Goal: Task Accomplishment & Management: Manage account settings

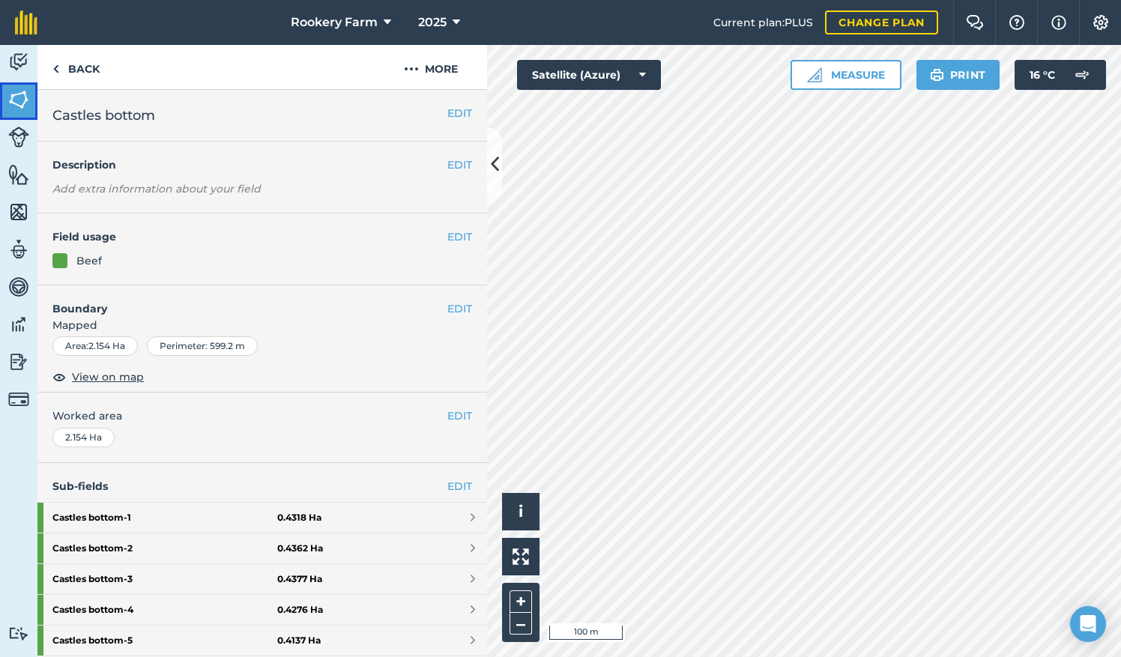
click at [25, 96] on img at bounding box center [18, 99] width 21 height 22
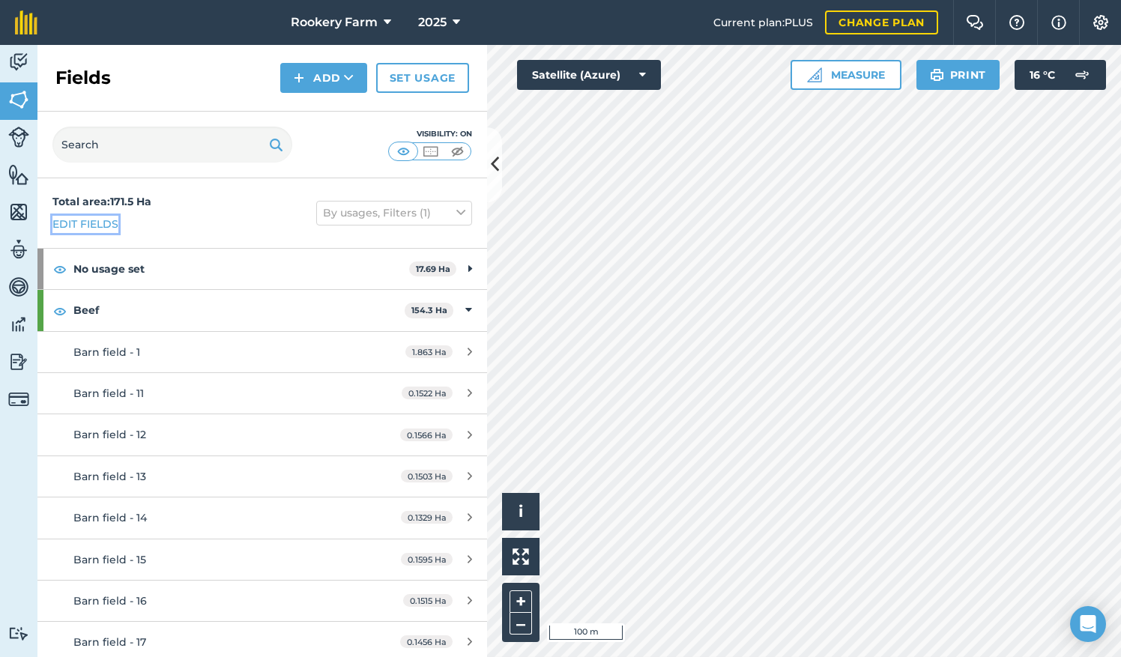
click at [88, 225] on link "Edit fields" at bounding box center [85, 224] width 66 height 16
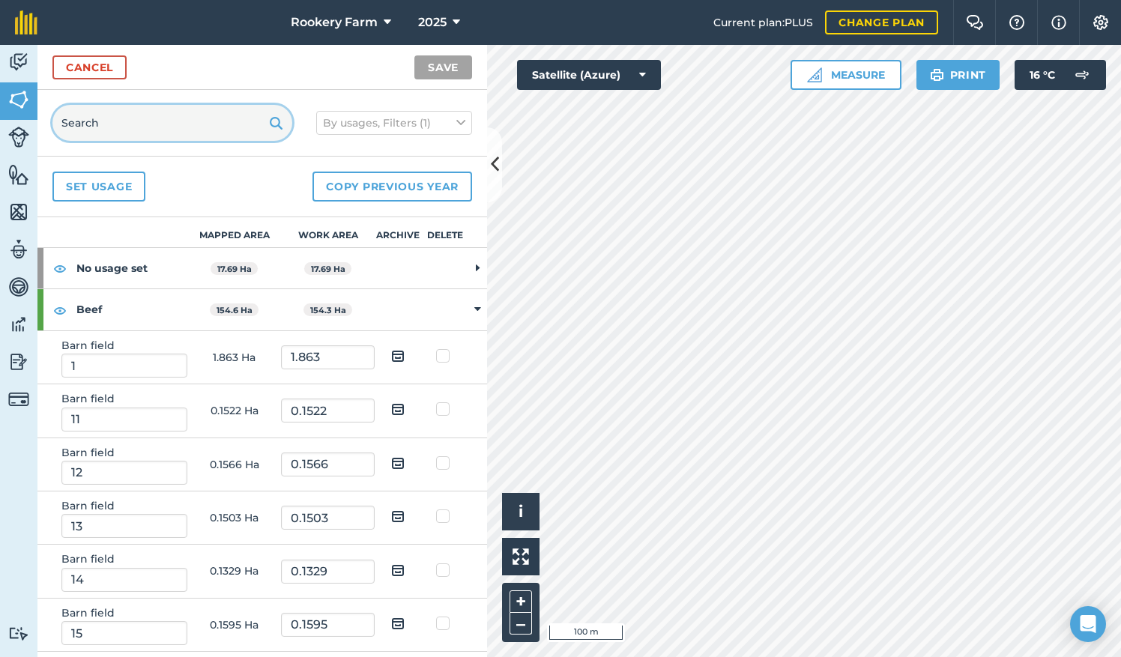
click at [146, 129] on input "text" at bounding box center [172, 123] width 240 height 36
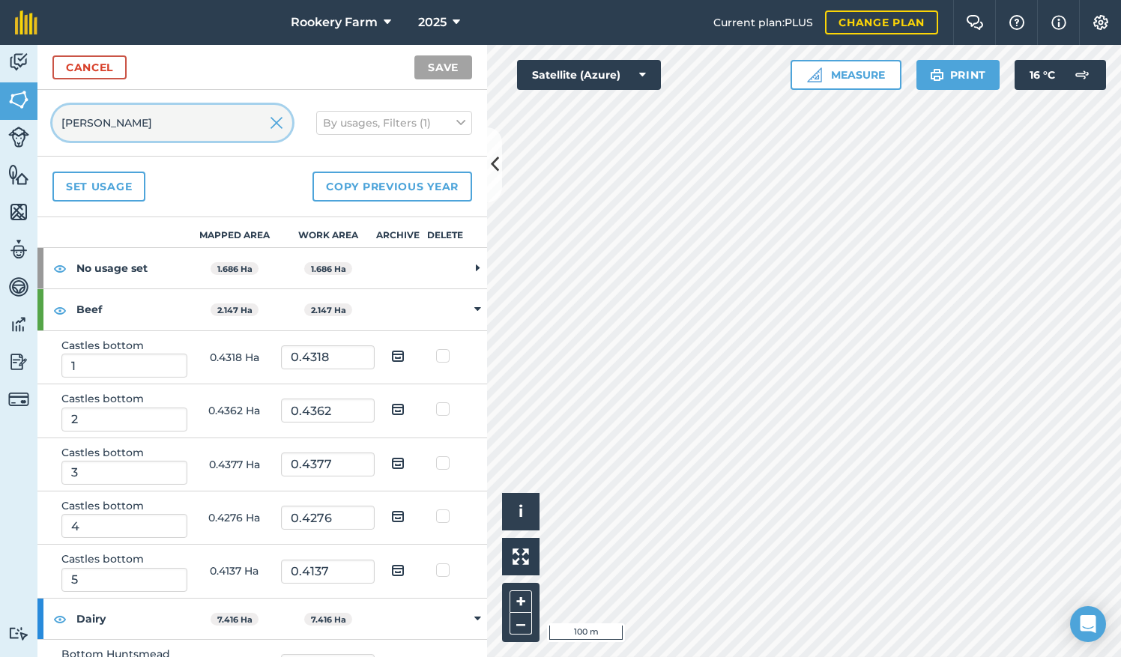
type input "BOTT"
click at [391, 354] on img at bounding box center [397, 356] width 13 height 18
click at [405, 354] on input "checkbox" at bounding box center [410, 351] width 10 height 10
checkbox input "true"
click at [391, 403] on img at bounding box center [397, 409] width 13 height 18
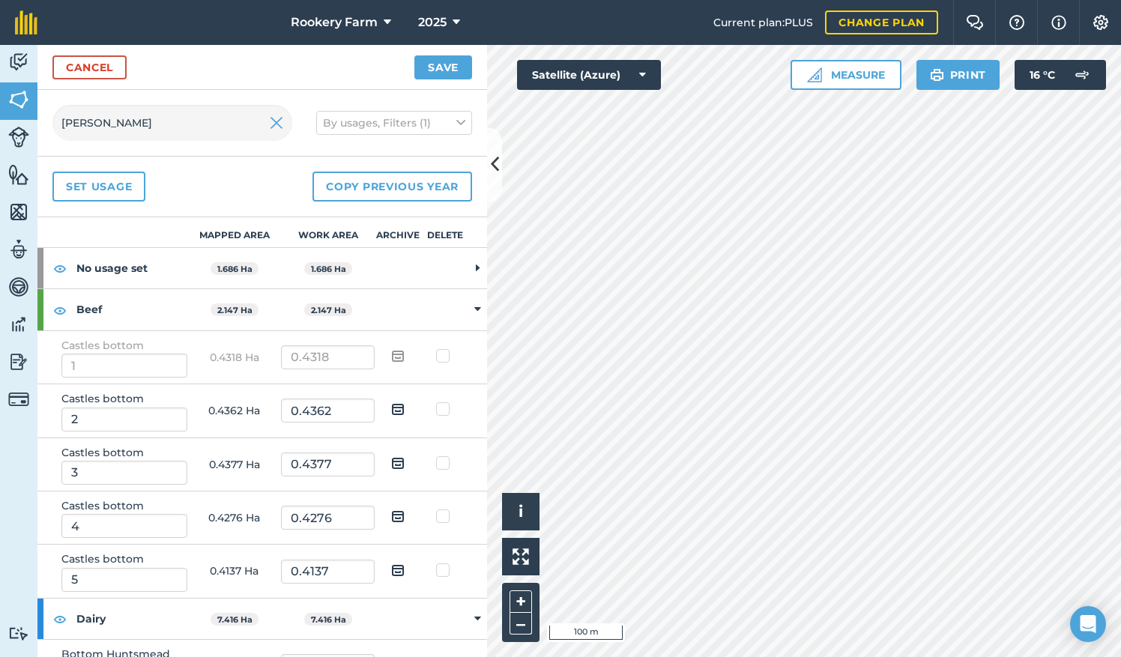
click at [405, 403] on input "checkbox" at bounding box center [410, 404] width 10 height 10
checkbox input "true"
click at [391, 458] on img at bounding box center [397, 463] width 13 height 18
click at [405, 458] on input "checkbox" at bounding box center [410, 458] width 10 height 10
checkbox input "true"
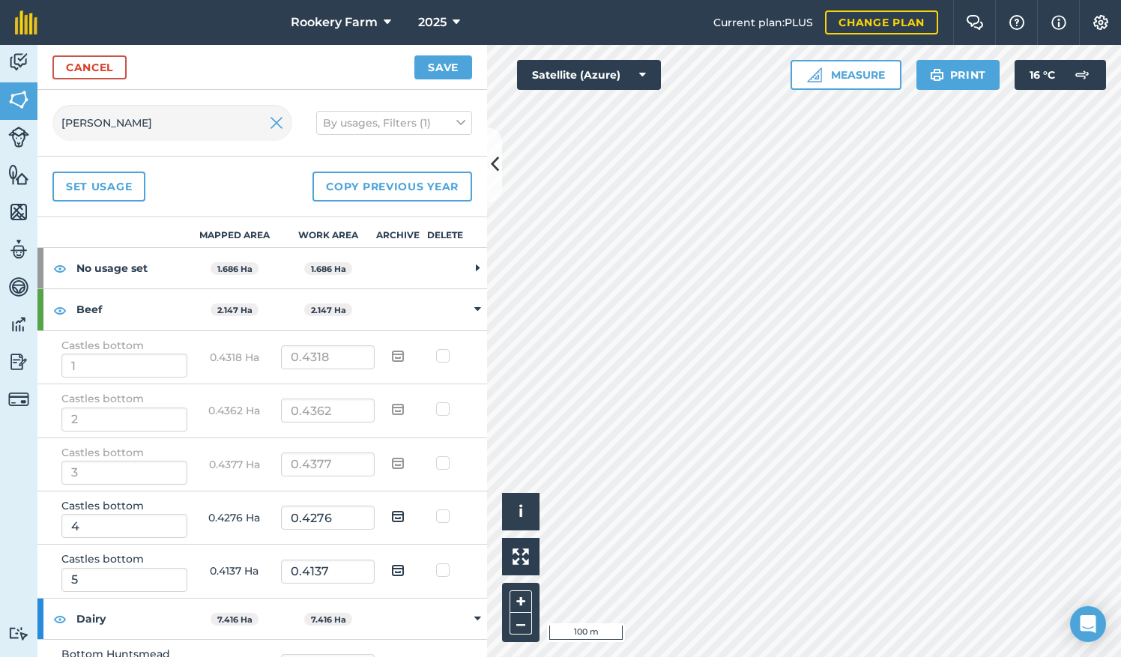
click at [391, 513] on img at bounding box center [397, 516] width 13 height 18
click at [405, 513] on input "checkbox" at bounding box center [410, 512] width 10 height 10
checkbox input "true"
click at [392, 566] on img at bounding box center [397, 570] width 13 height 18
click at [405, 566] on input "checkbox" at bounding box center [410, 565] width 10 height 10
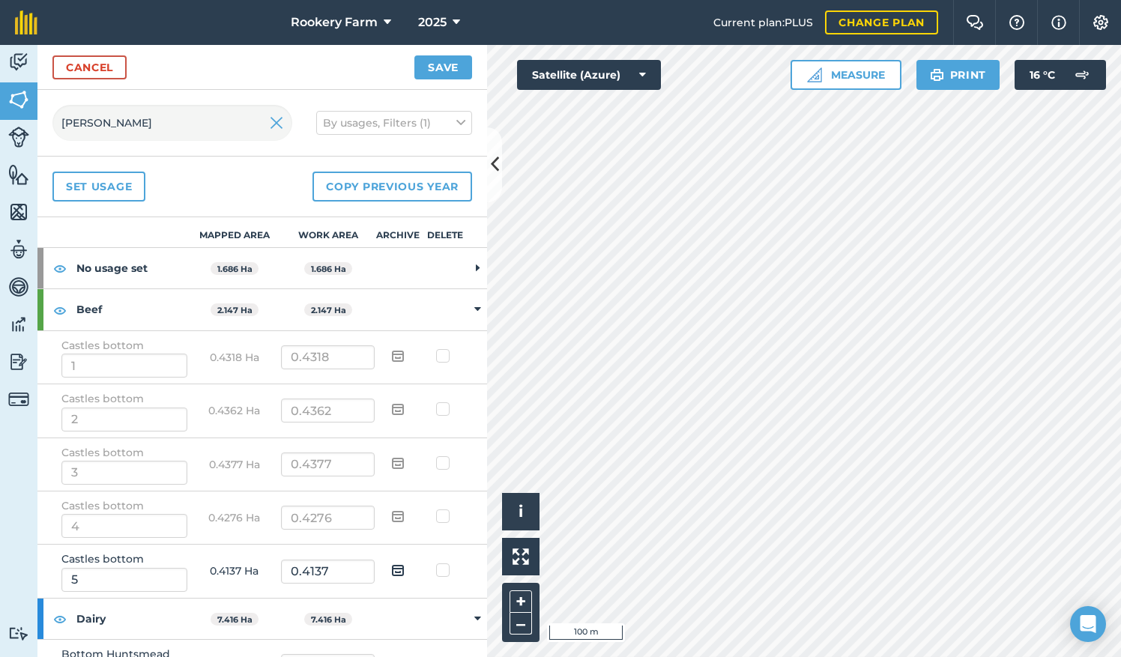
checkbox input "true"
click at [444, 68] on button "Save" at bounding box center [443, 67] width 58 height 24
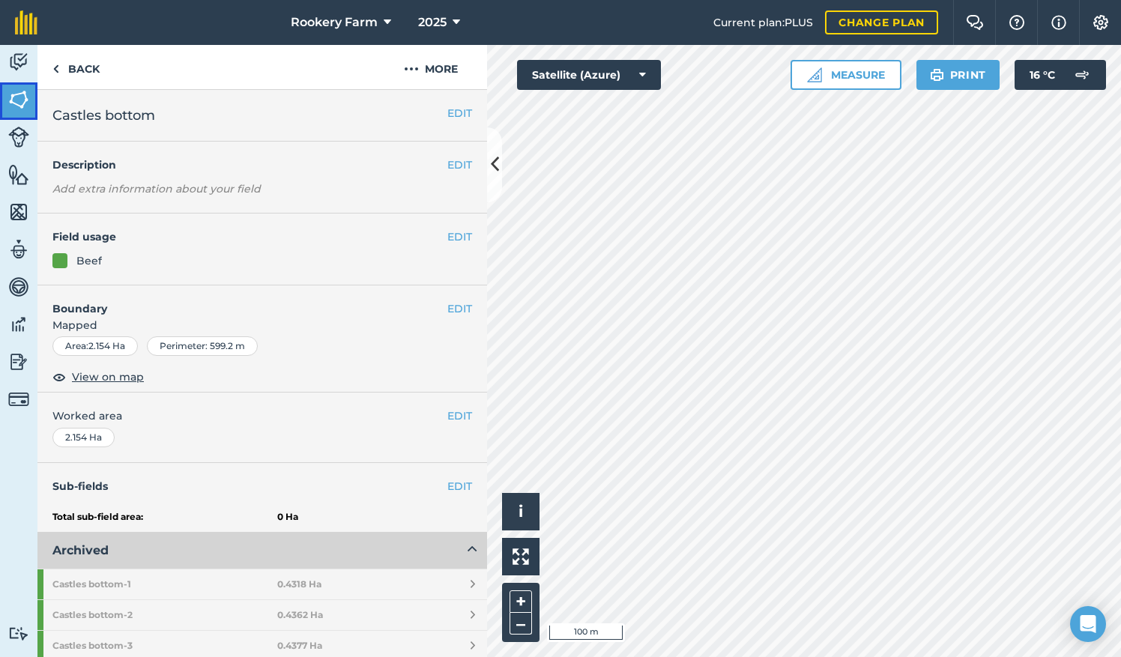
click at [16, 99] on img at bounding box center [18, 99] width 21 height 22
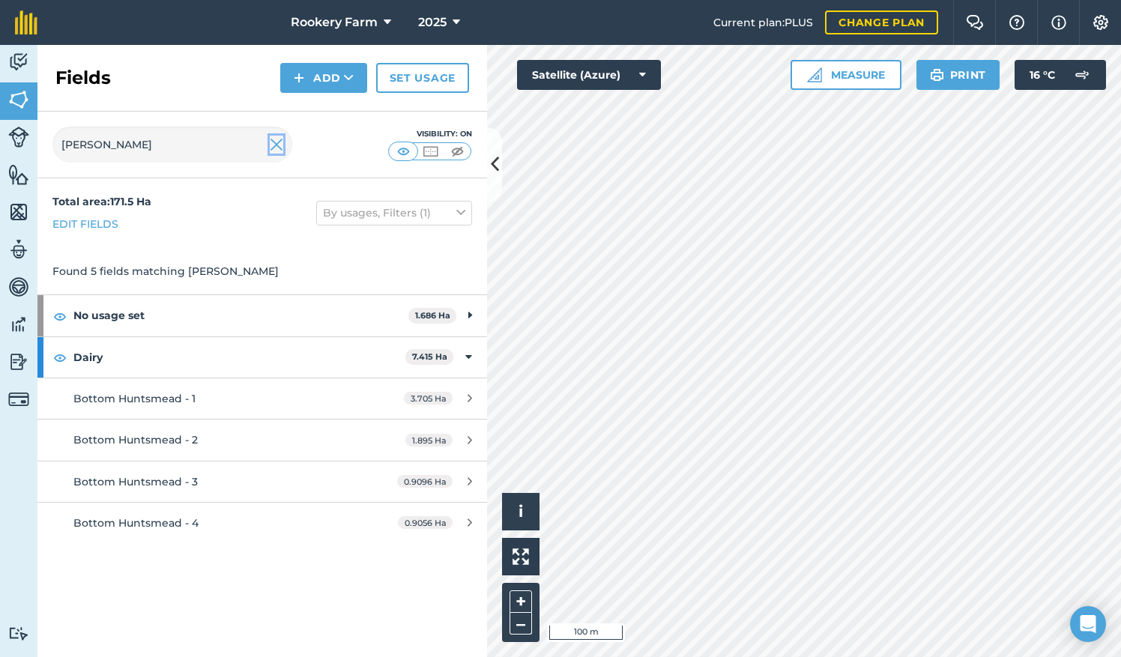
click at [274, 147] on img at bounding box center [276, 145] width 13 height 18
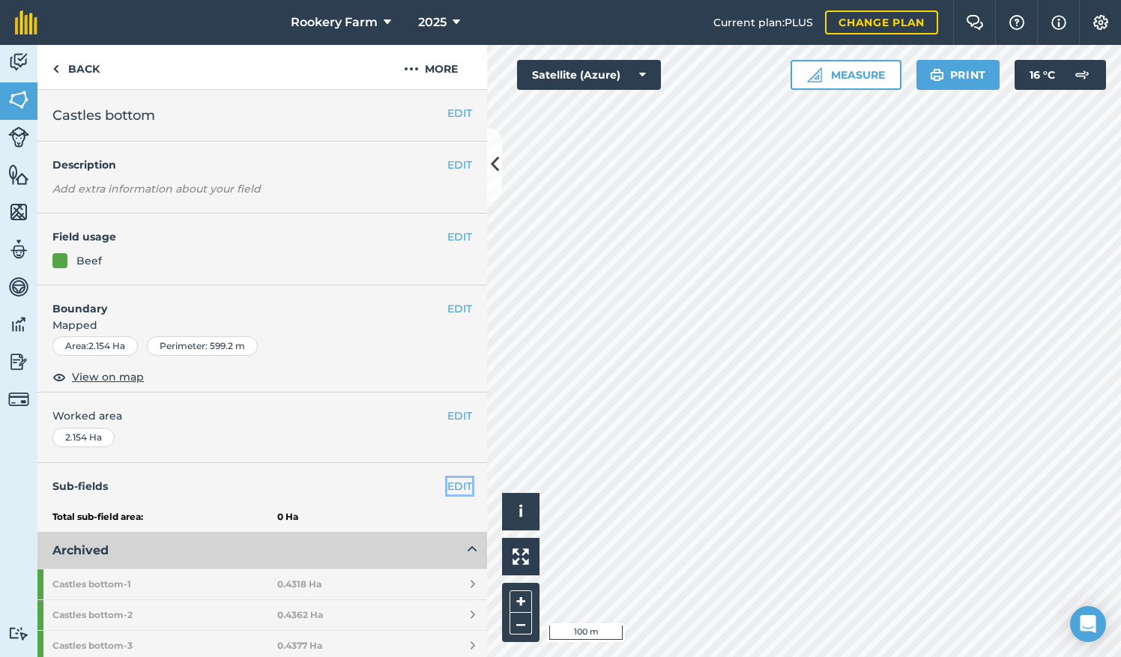
click at [447, 483] on link "EDIT" at bounding box center [459, 486] width 25 height 16
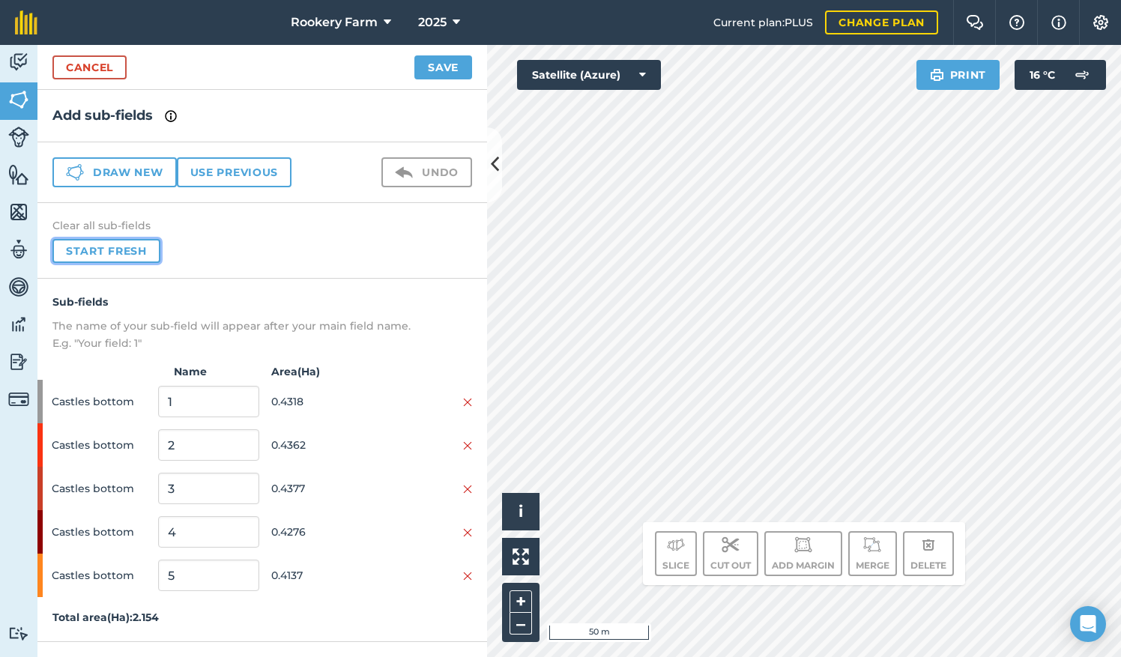
click at [144, 241] on button "Start fresh" at bounding box center [106, 251] width 108 height 24
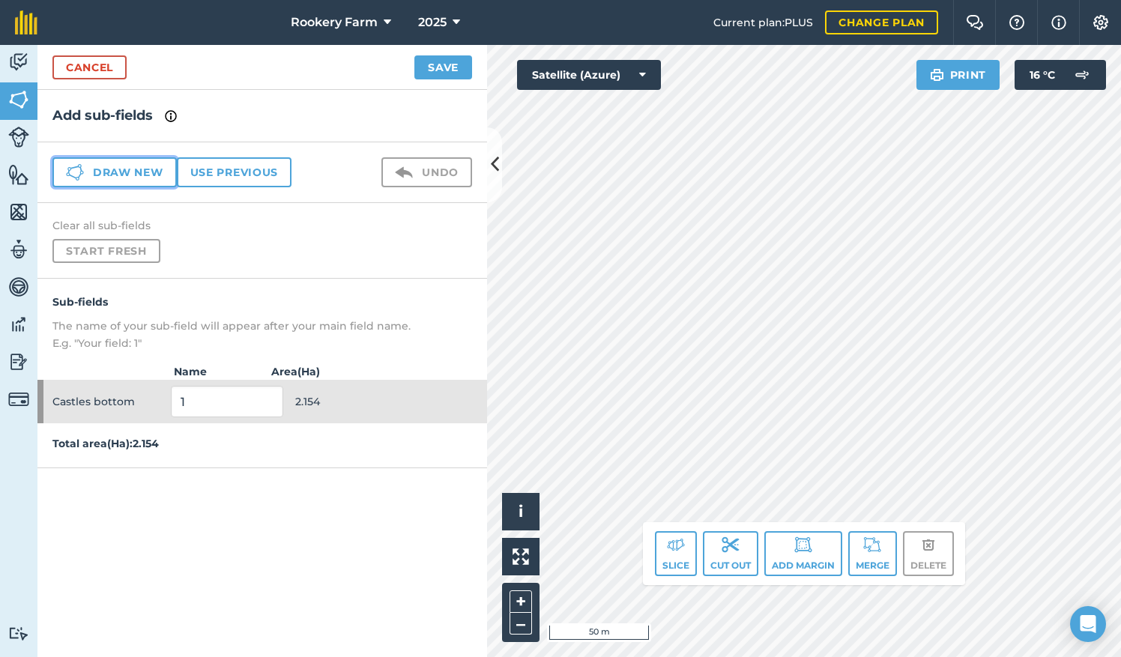
click at [139, 172] on button "Draw new" at bounding box center [114, 172] width 124 height 30
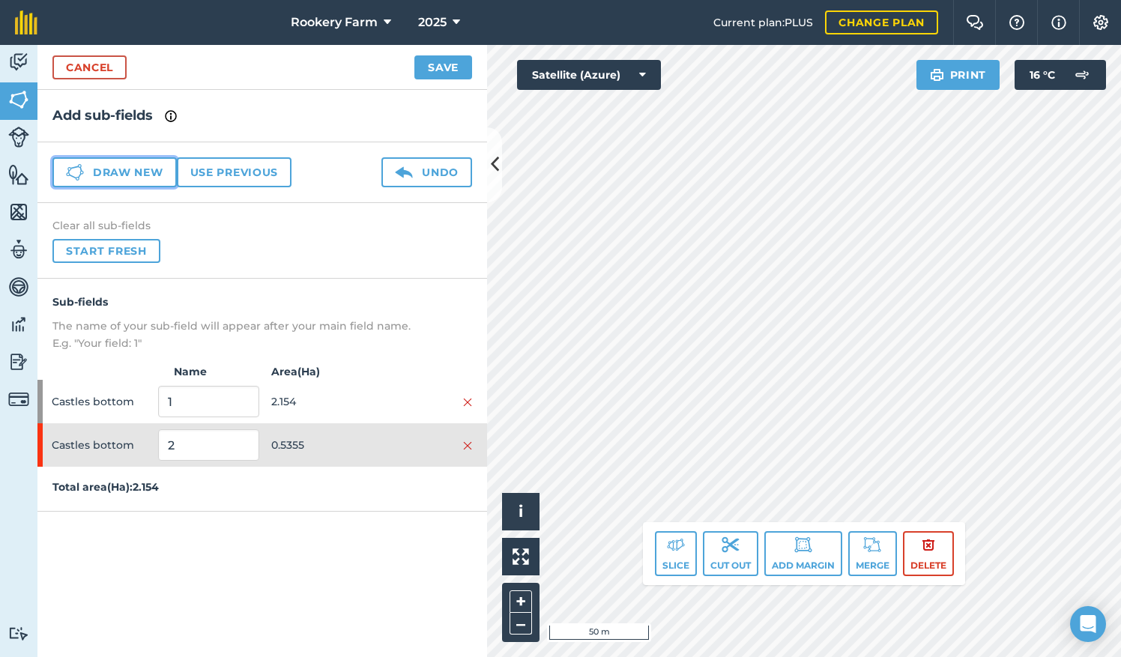
click at [84, 168] on button "Draw new" at bounding box center [114, 172] width 124 height 30
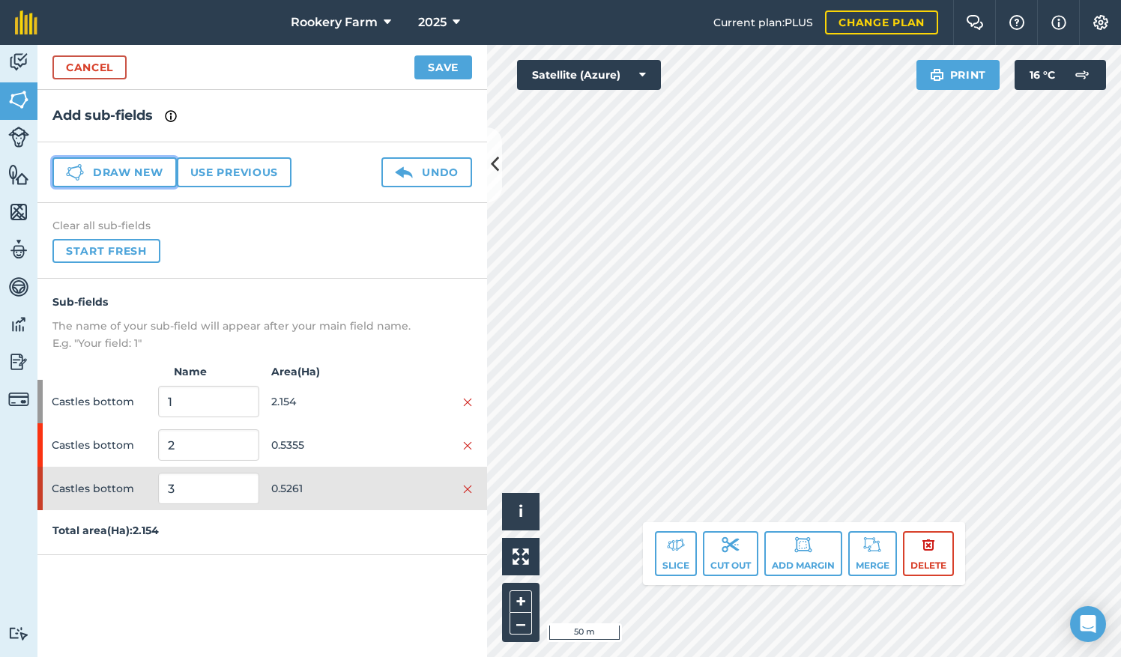
click at [141, 177] on button "Draw new" at bounding box center [114, 172] width 124 height 30
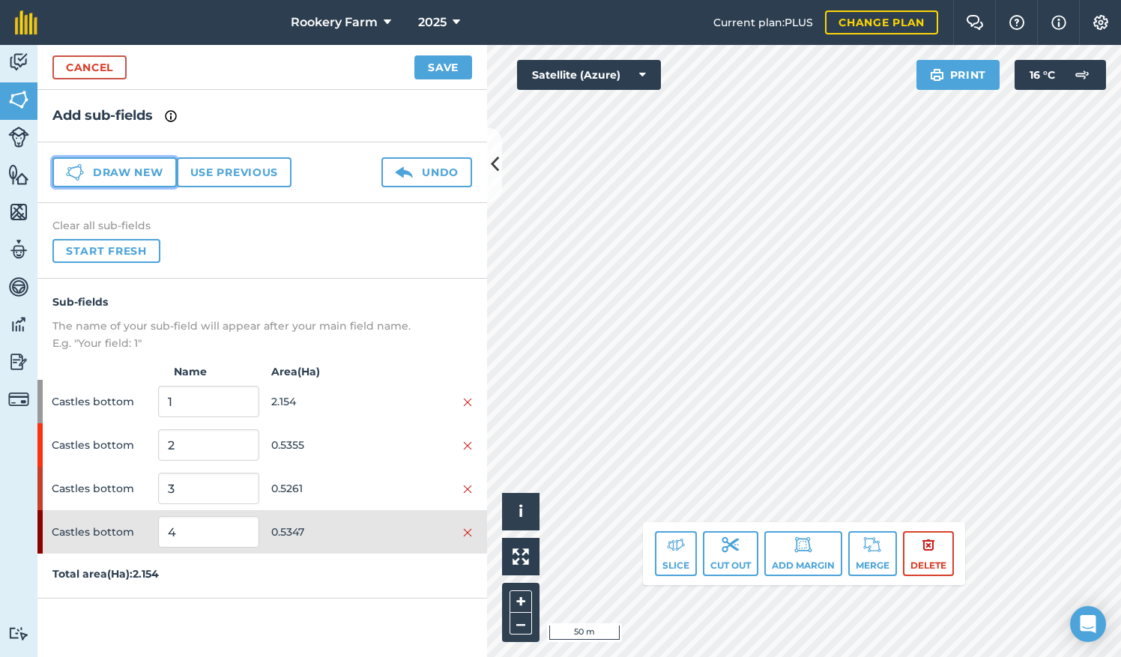
click at [158, 169] on button "Draw new" at bounding box center [114, 172] width 124 height 30
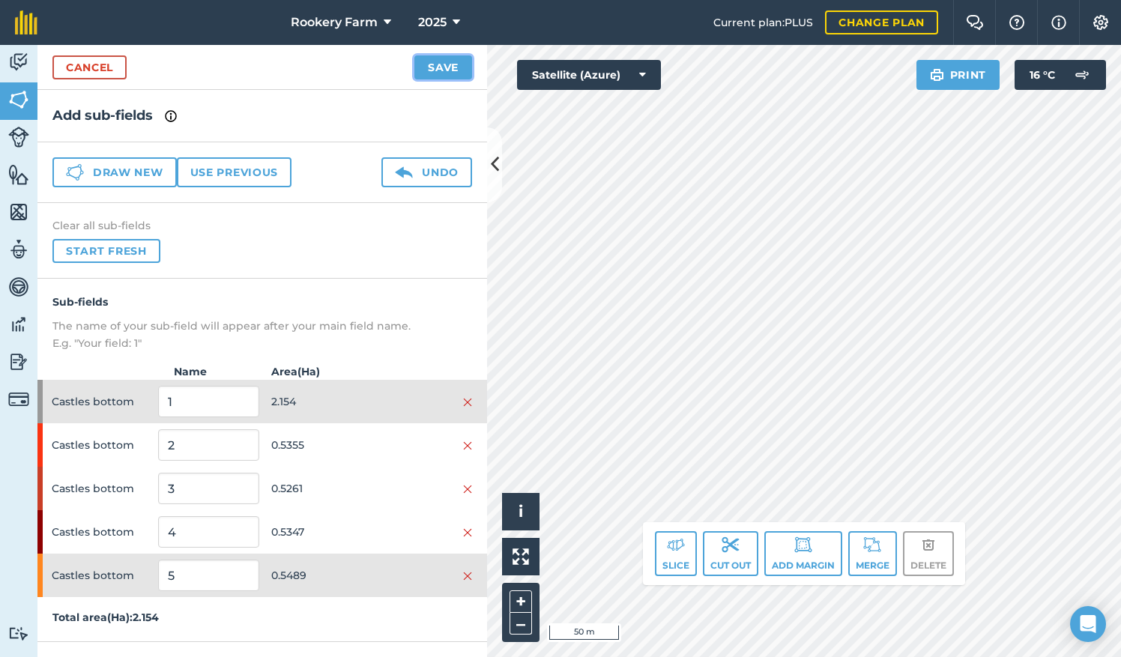
click at [441, 69] on button "Save" at bounding box center [443, 67] width 58 height 24
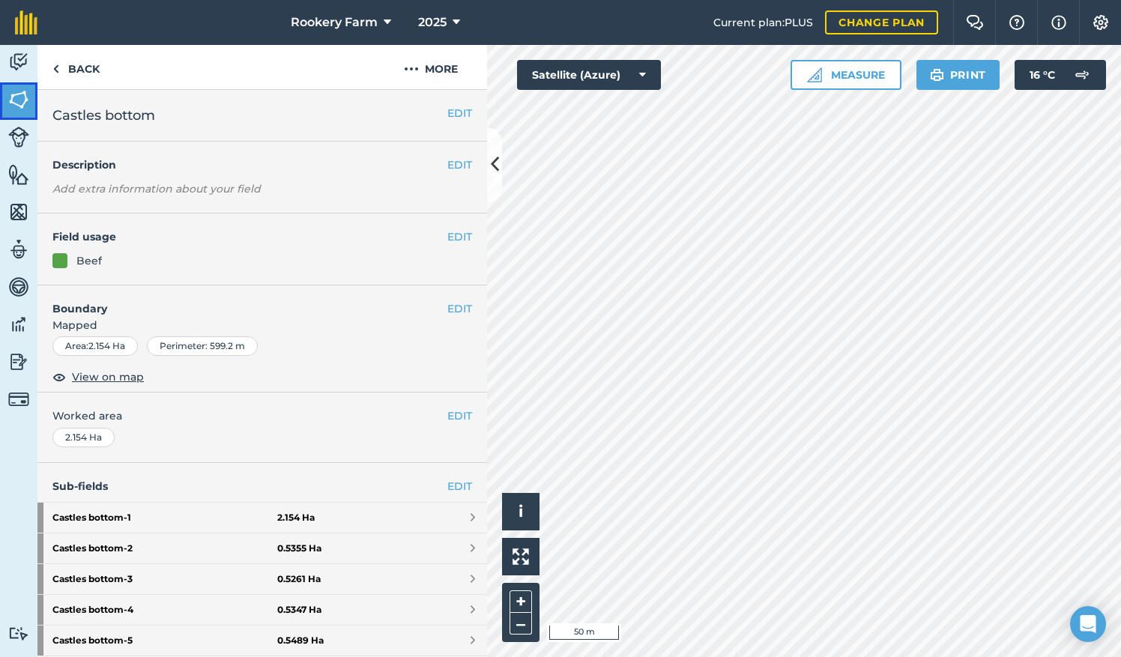
click at [9, 111] on link "Fields" at bounding box center [18, 100] width 37 height 37
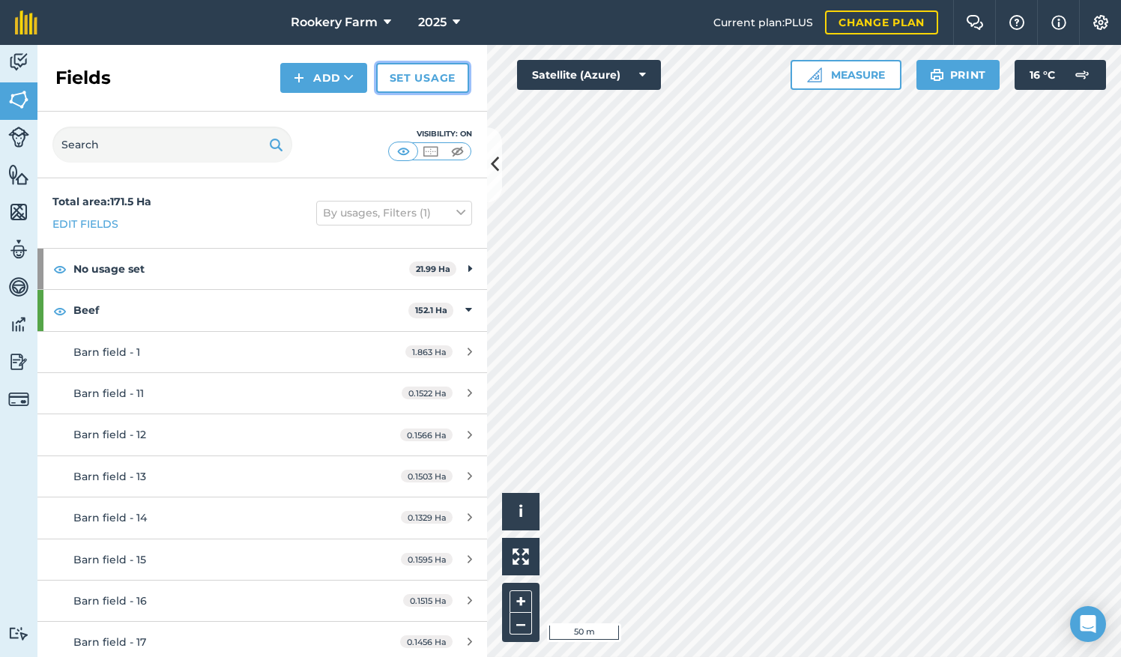
click at [454, 71] on link "Set usage" at bounding box center [422, 78] width 93 height 30
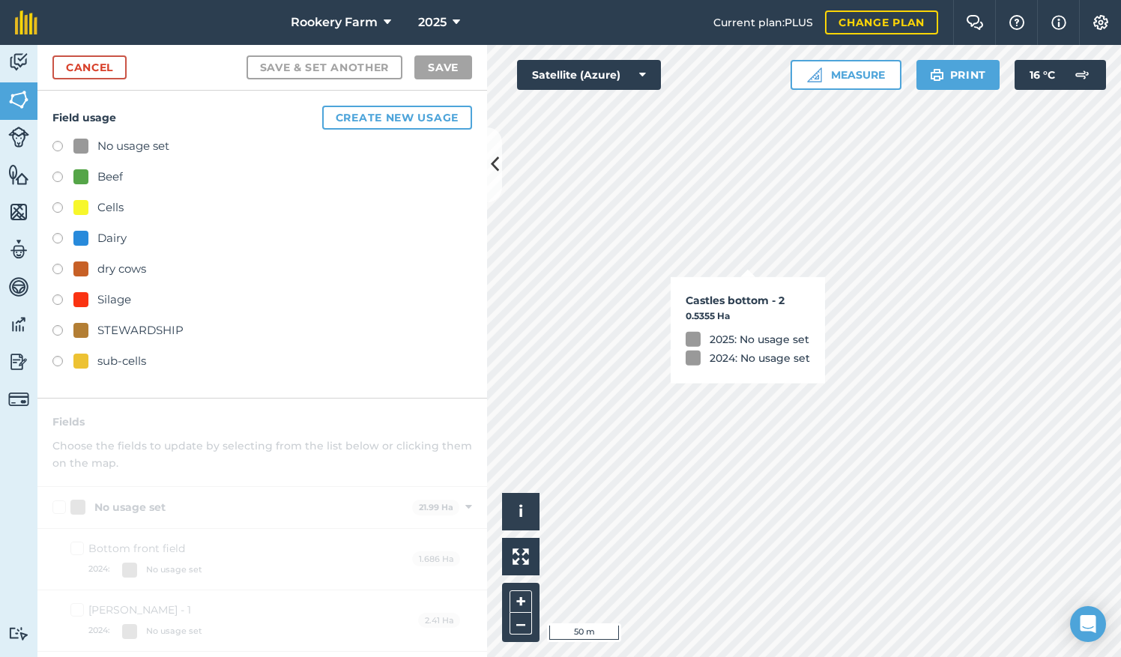
checkbox input "true"
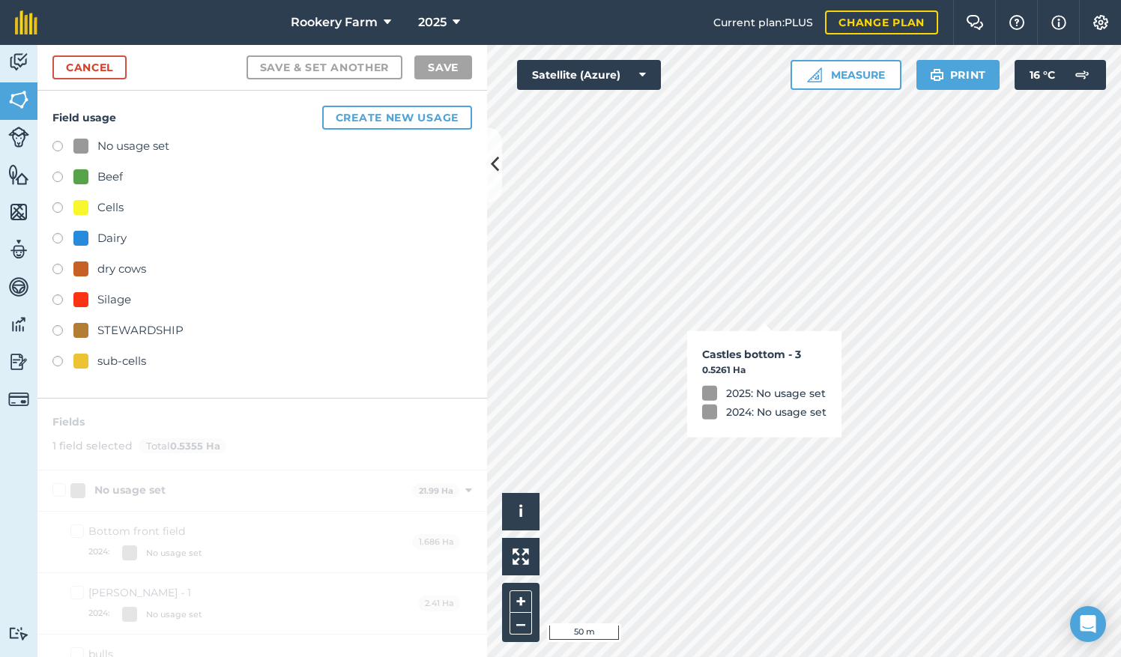
checkbox input "true"
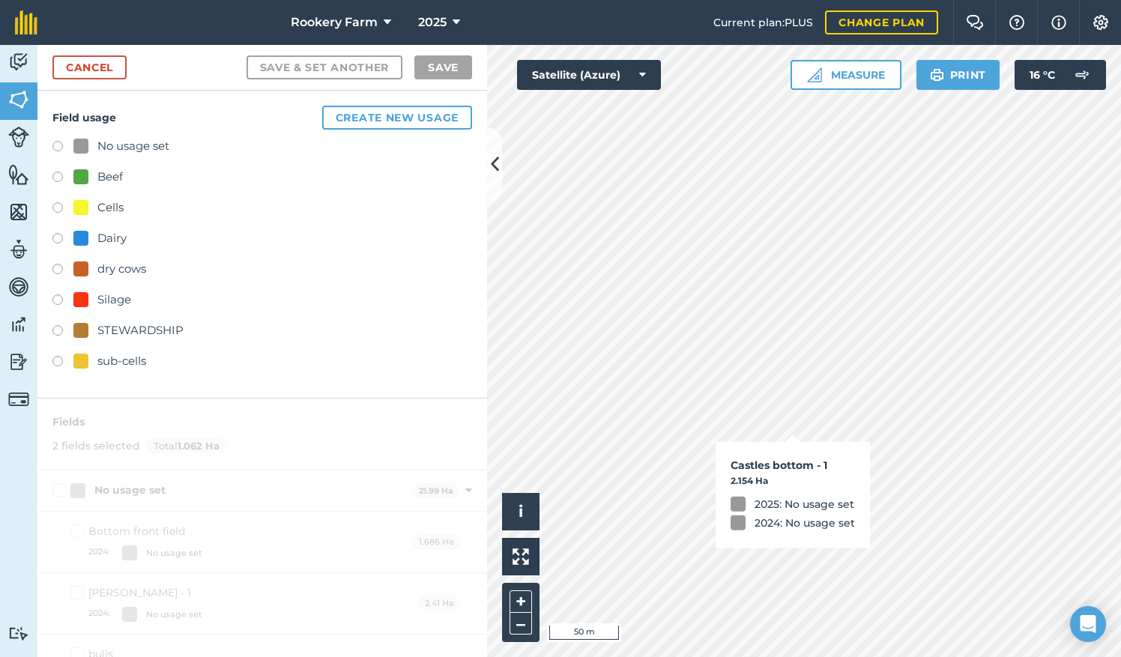
checkbox input "true"
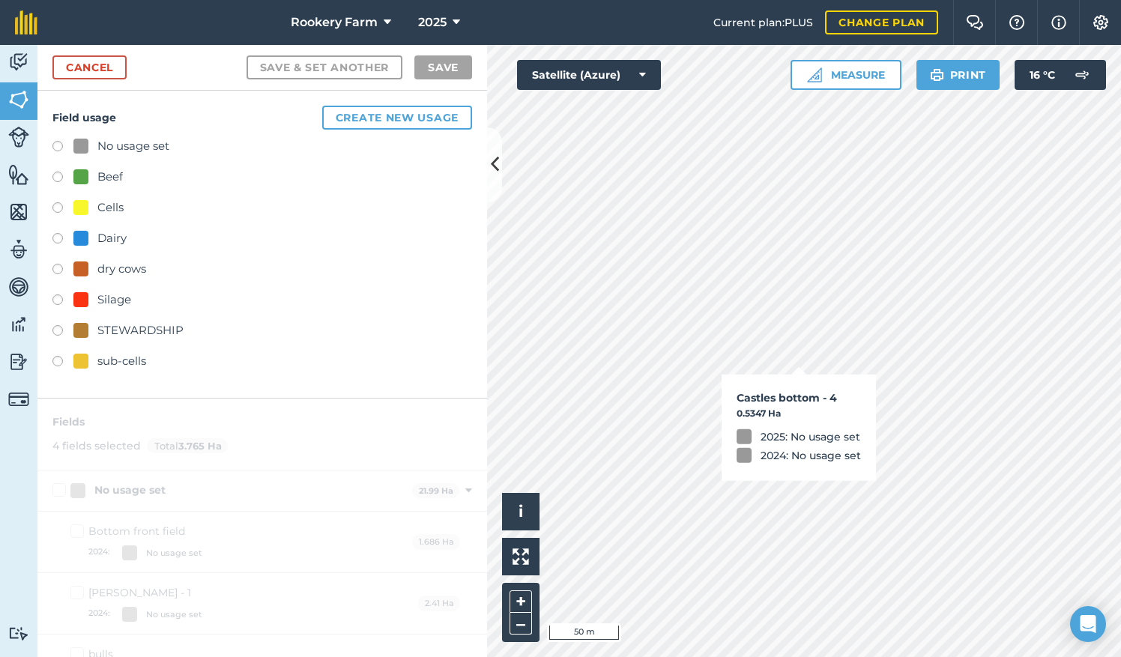
checkbox input "true"
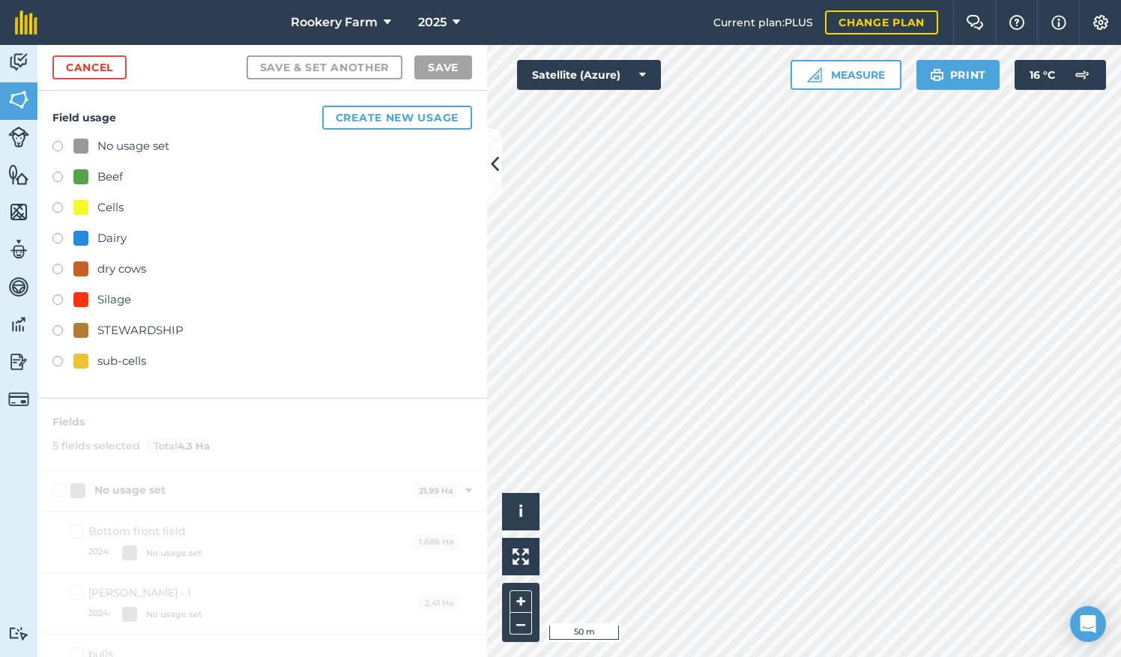
click at [54, 169] on div "Beef" at bounding box center [262, 179] width 420 height 22
click at [59, 175] on label at bounding box center [62, 179] width 21 height 15
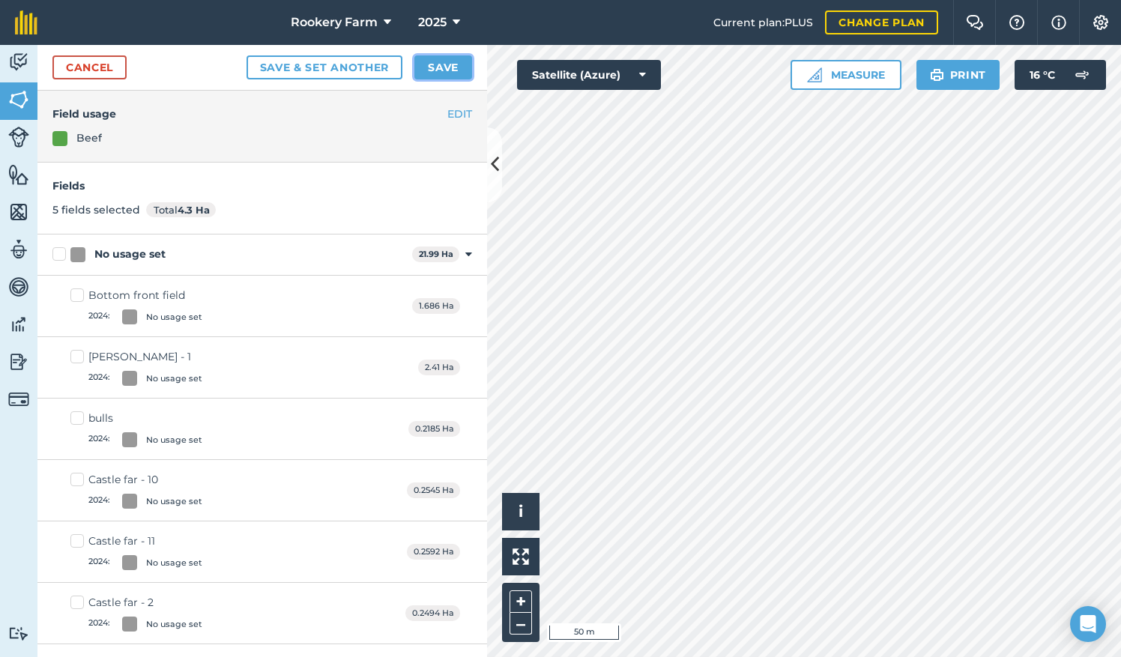
click at [452, 58] on button "Save" at bounding box center [443, 67] width 58 height 24
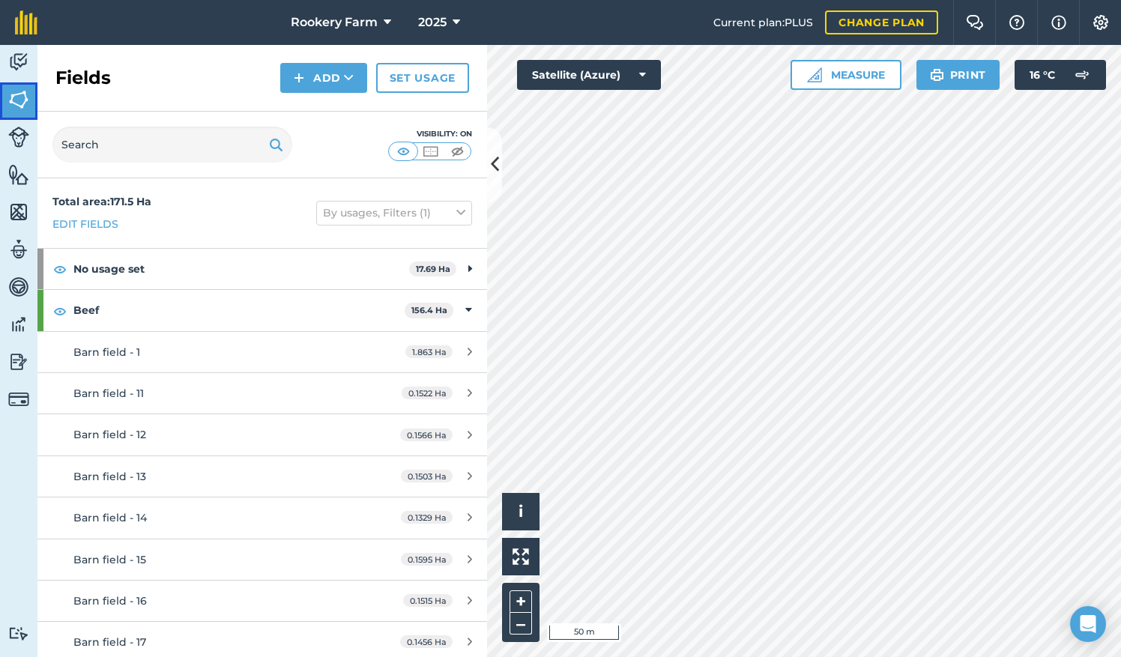
click at [20, 102] on img at bounding box center [18, 99] width 21 height 22
click at [16, 137] on img at bounding box center [18, 137] width 21 height 21
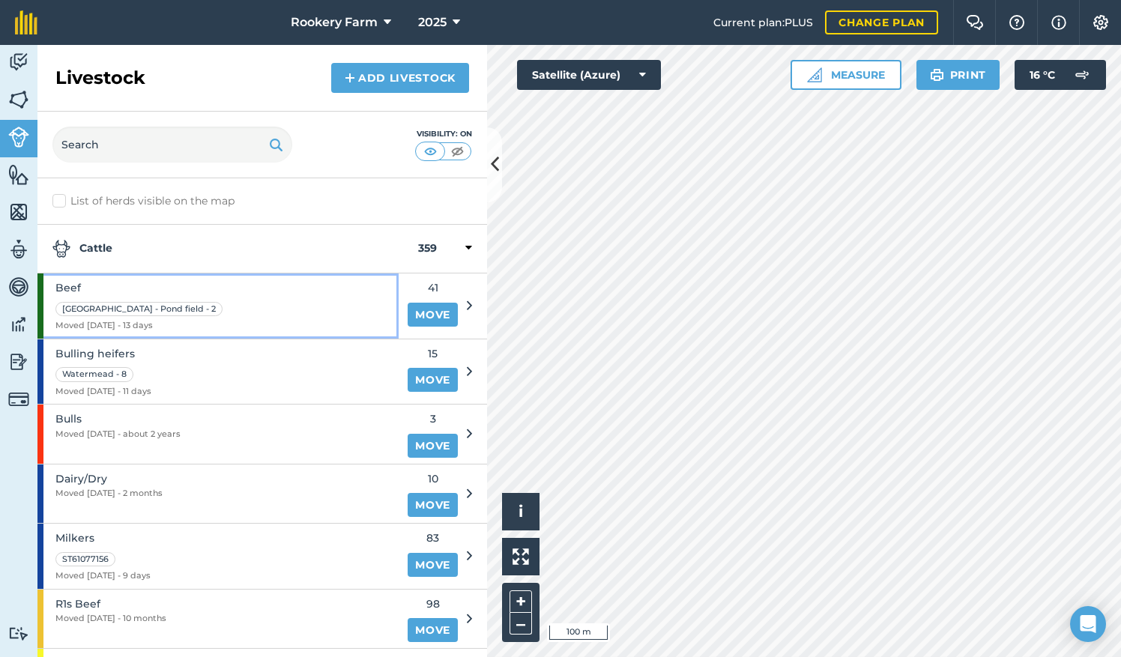
click at [220, 298] on div "Beef Pond field - Pond field - 2 Moved 04/09/25 - 13 days" at bounding box center [217, 306] width 361 height 65
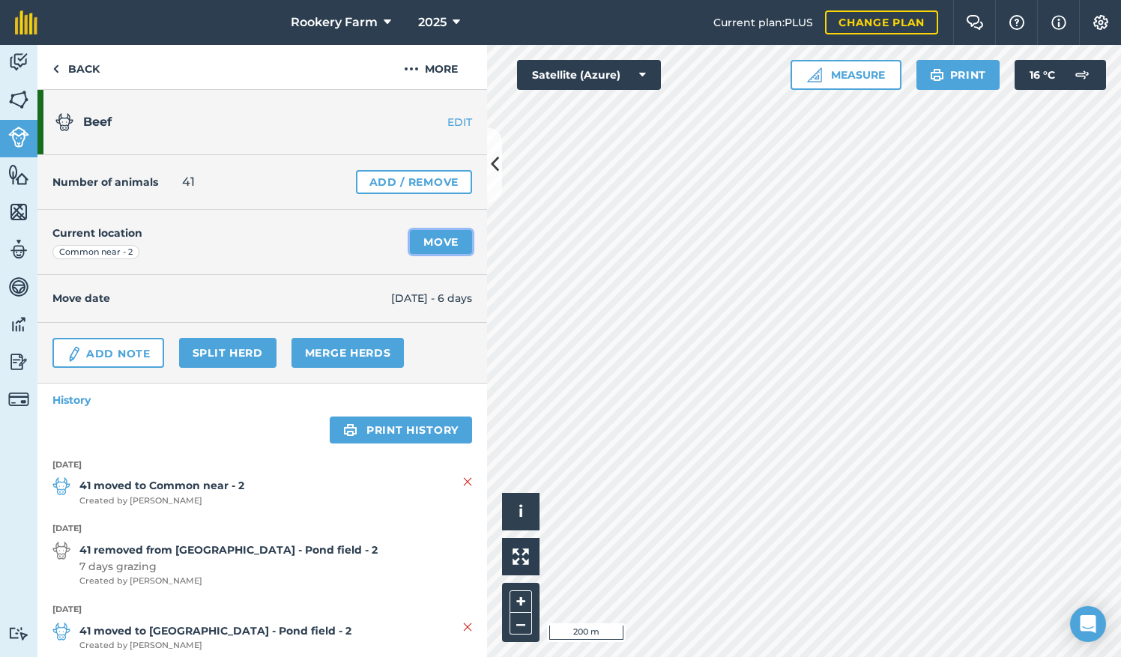
click at [429, 248] on link "Move" at bounding box center [441, 242] width 62 height 24
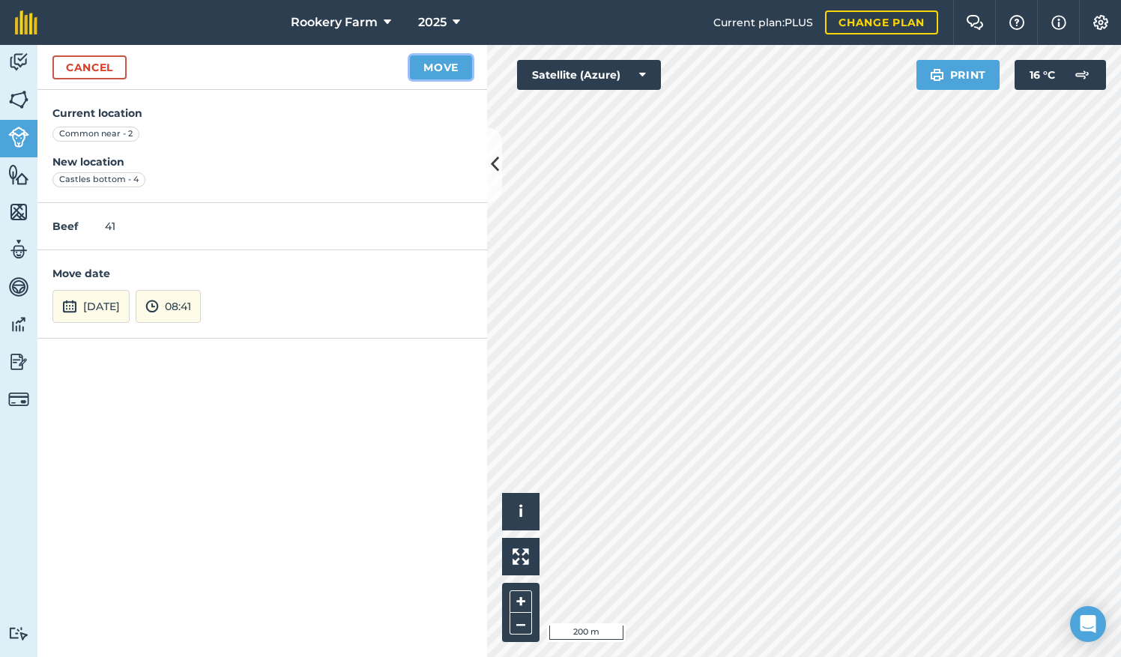
click at [420, 66] on button "Move" at bounding box center [441, 67] width 62 height 24
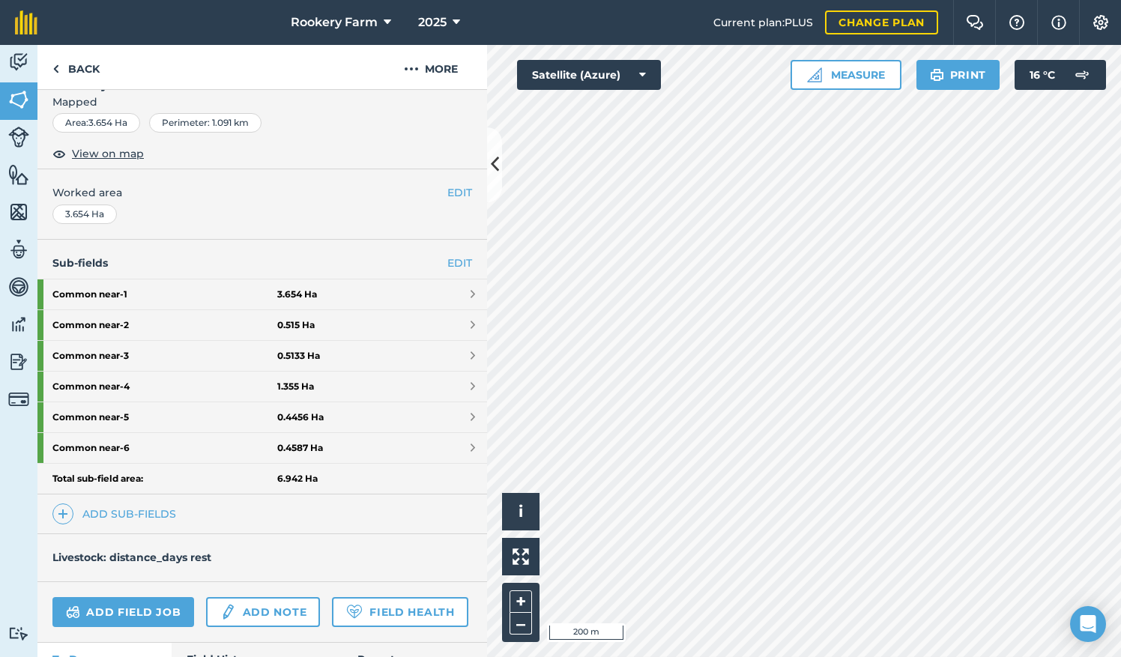
scroll to position [227, 0]
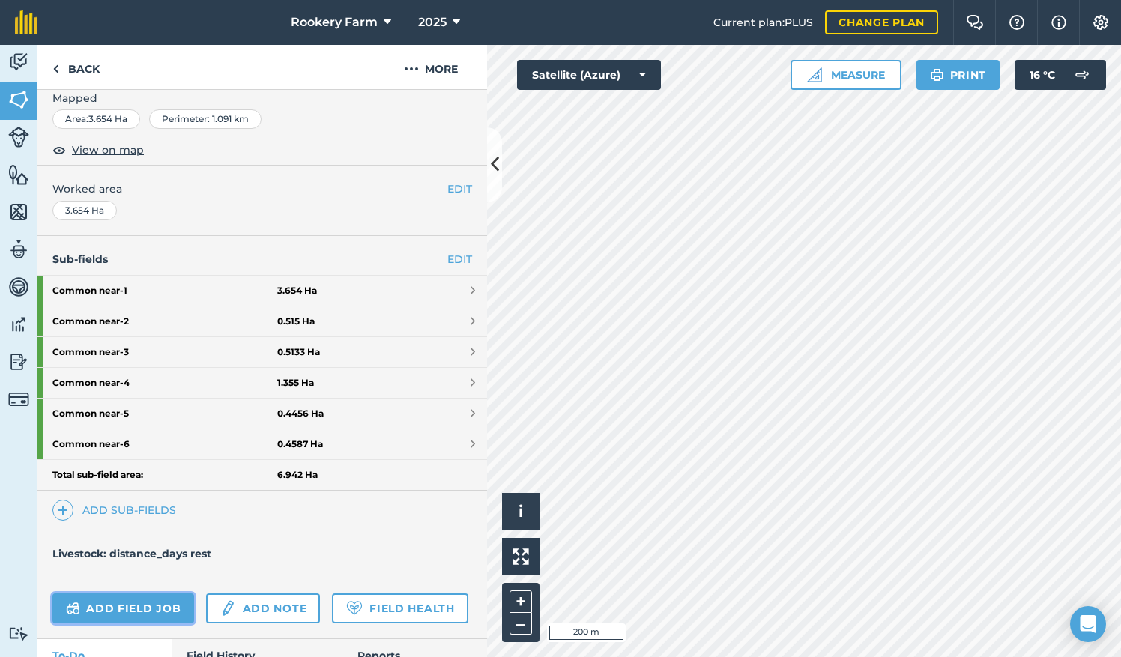
click at [153, 600] on link "Add field job" at bounding box center [123, 608] width 142 height 30
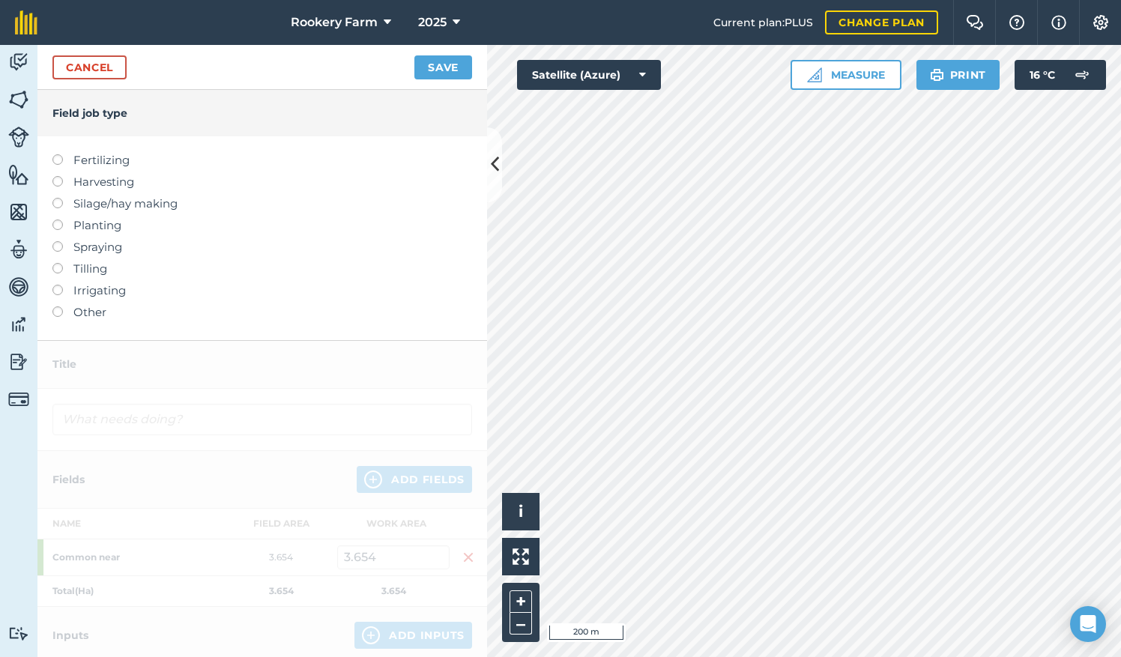
click at [59, 176] on label at bounding box center [62, 176] width 21 height 0
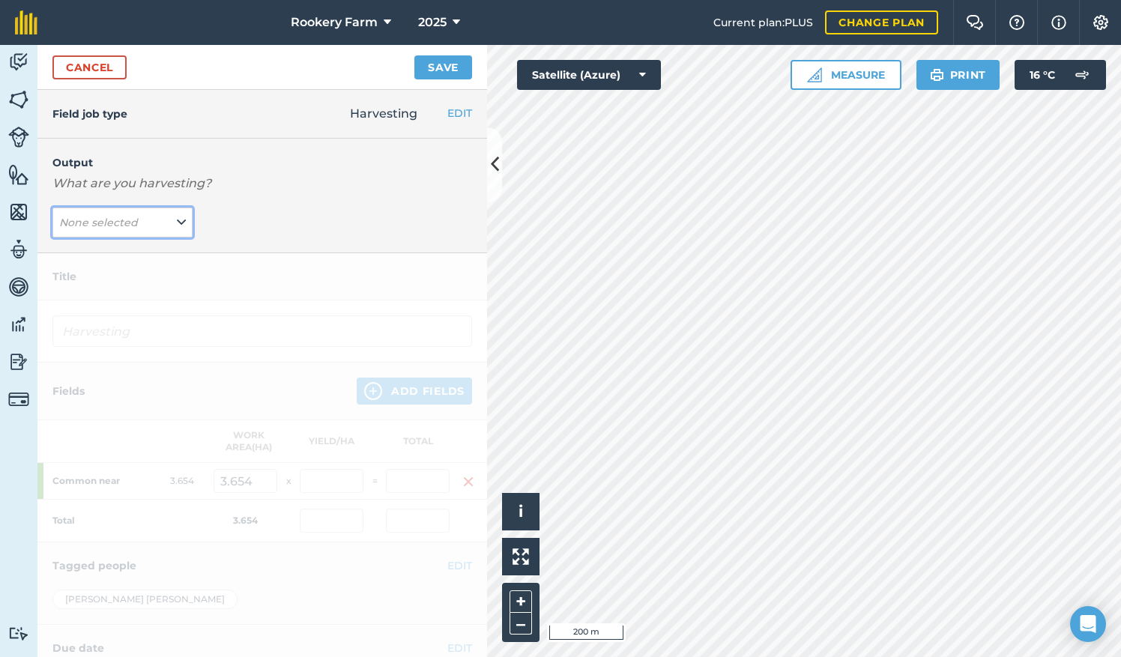
click at [177, 229] on icon at bounding box center [181, 222] width 9 height 16
click at [139, 259] on button "kg/dm/ha ( kg )" at bounding box center [122, 252] width 140 height 28
type input "Harvesting kg/dm/ha"
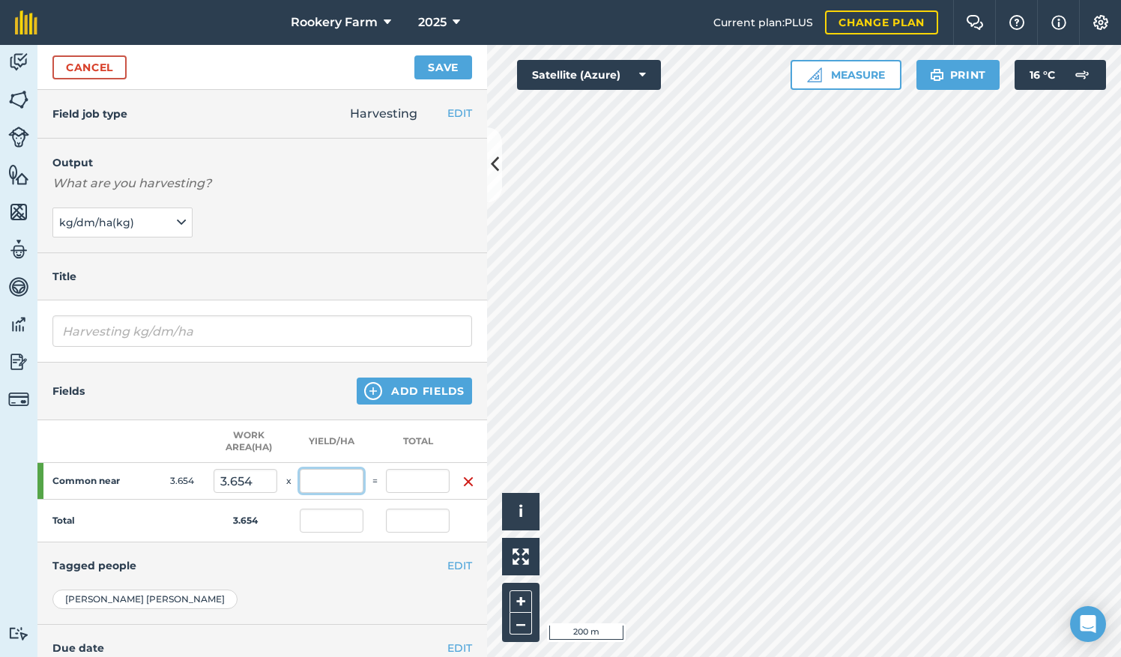
click at [326, 483] on input "text" at bounding box center [332, 481] width 64 height 24
type input "1,500"
type input "5,481"
type input "1,500"
type input "5,481"
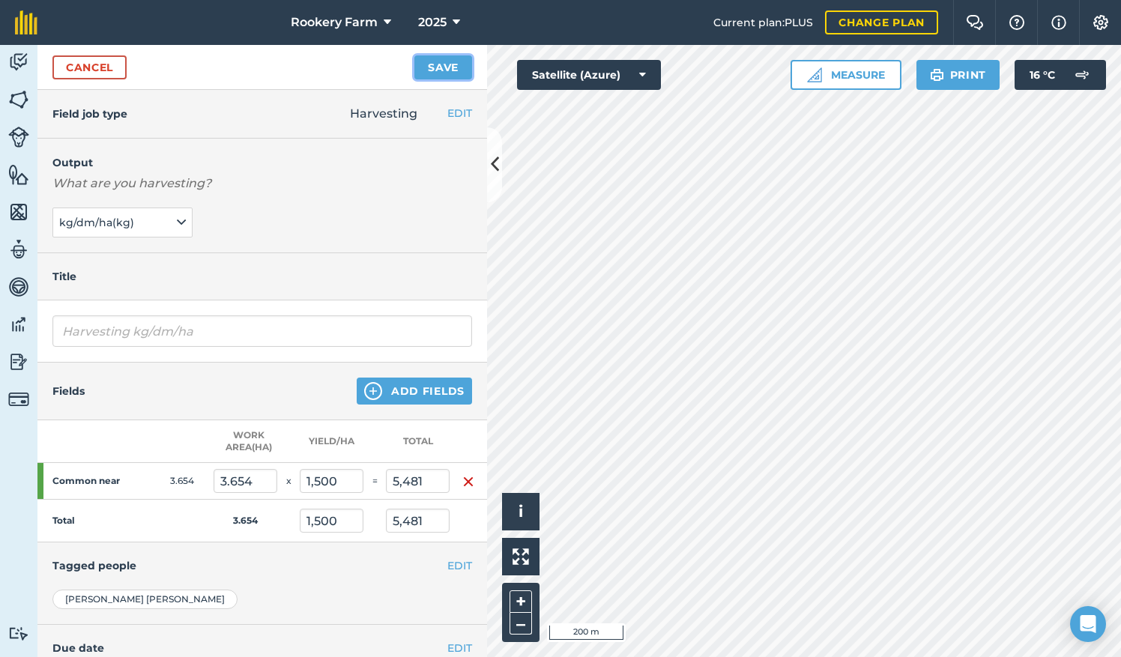
click at [441, 66] on button "Save" at bounding box center [443, 67] width 58 height 24
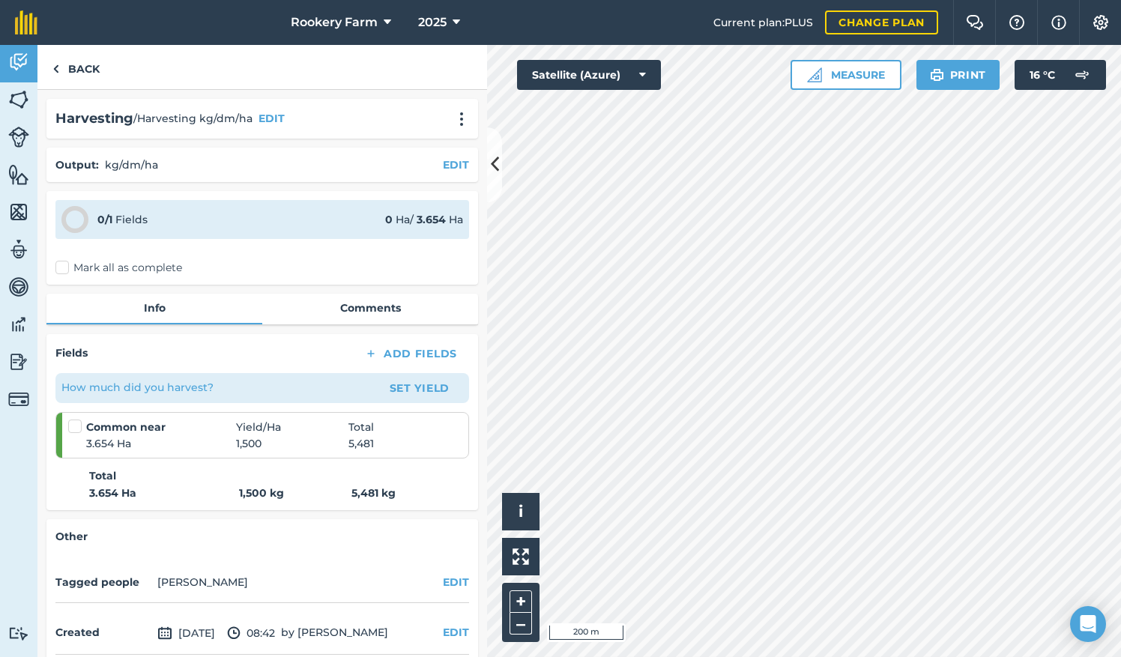
click at [70, 265] on label "Mark all as complete" at bounding box center [118, 268] width 127 height 16
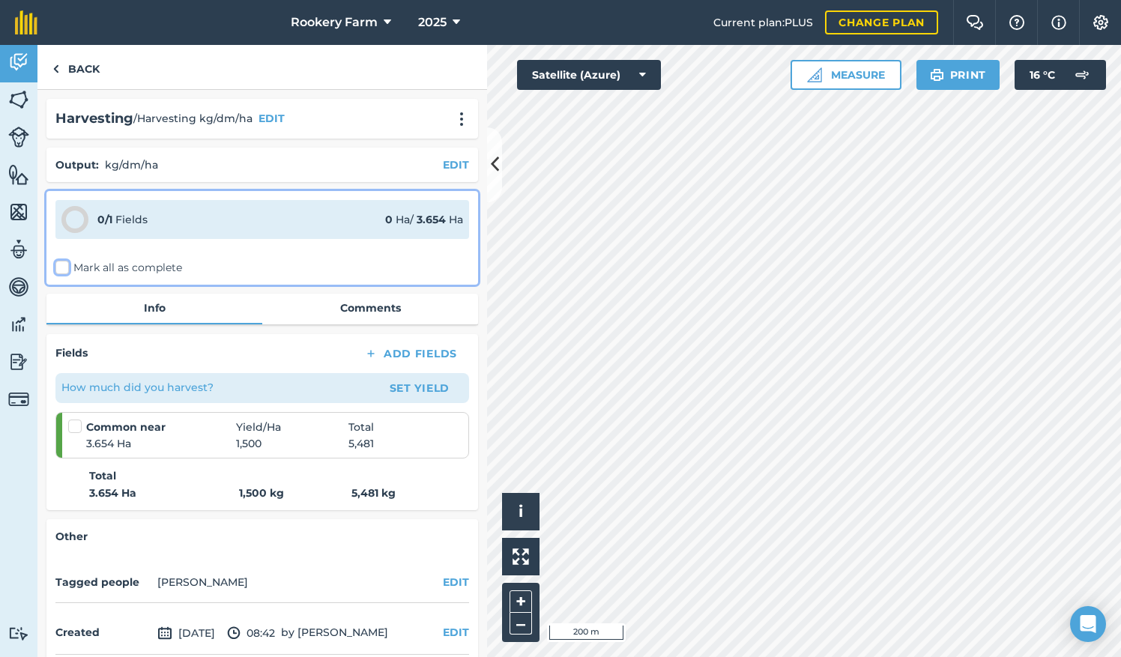
click at [65, 265] on input "Mark all as complete" at bounding box center [60, 265] width 10 height 10
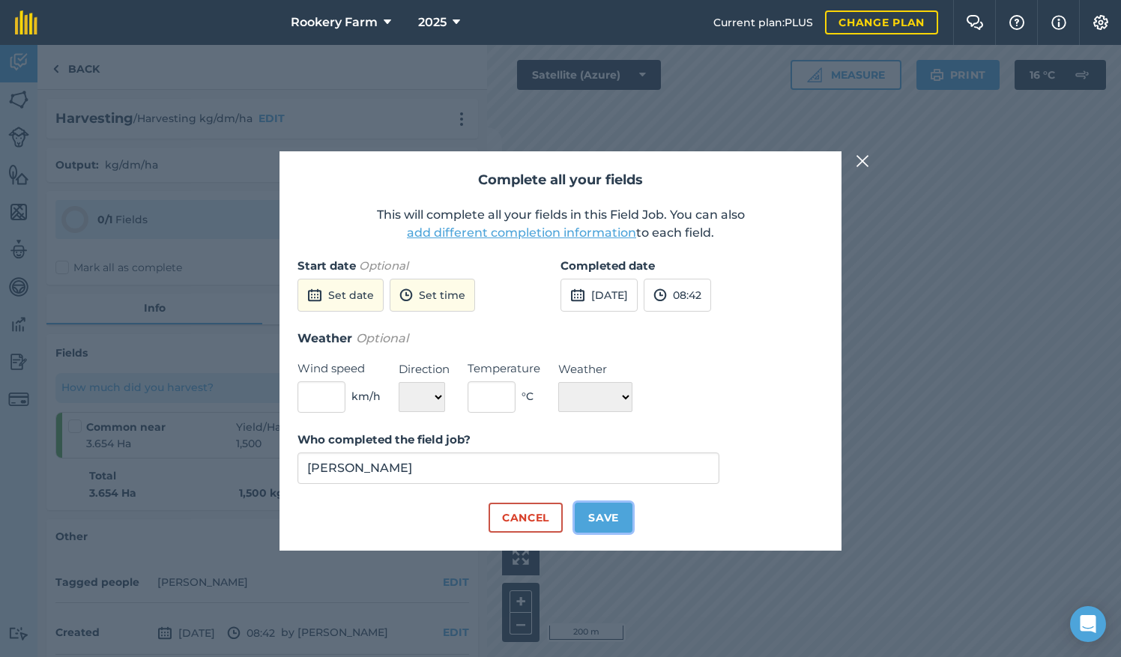
click at [620, 517] on button "Save" at bounding box center [604, 518] width 58 height 30
checkbox input "true"
